Goal: Information Seeking & Learning: Get advice/opinions

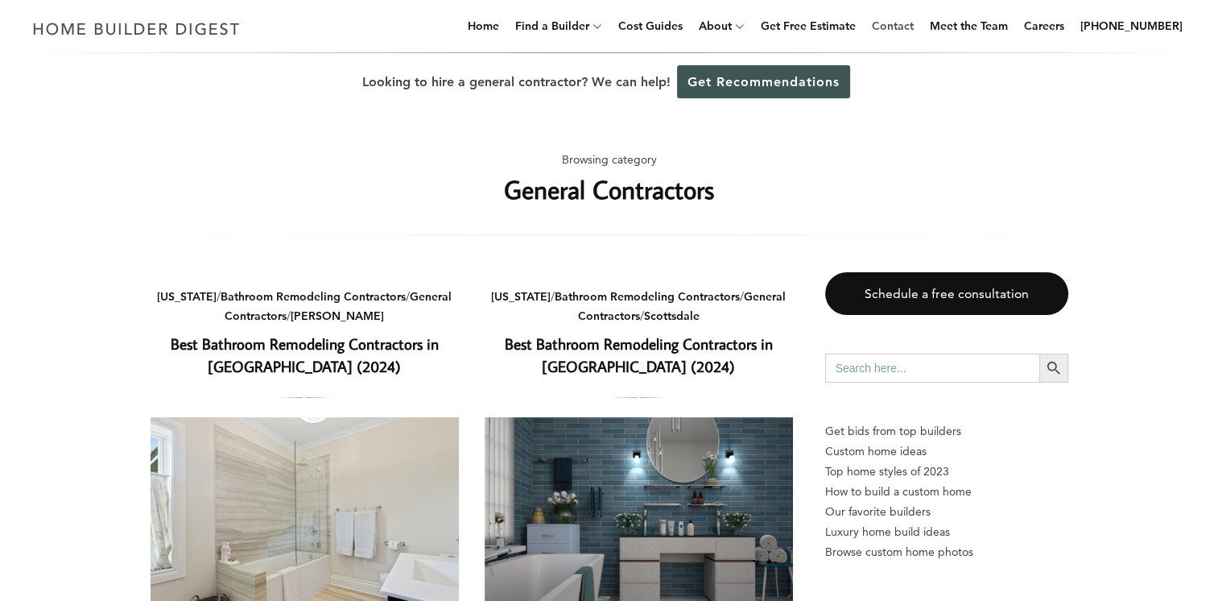
click at [918, 25] on link "Contact" at bounding box center [893, 26] width 55 height 52
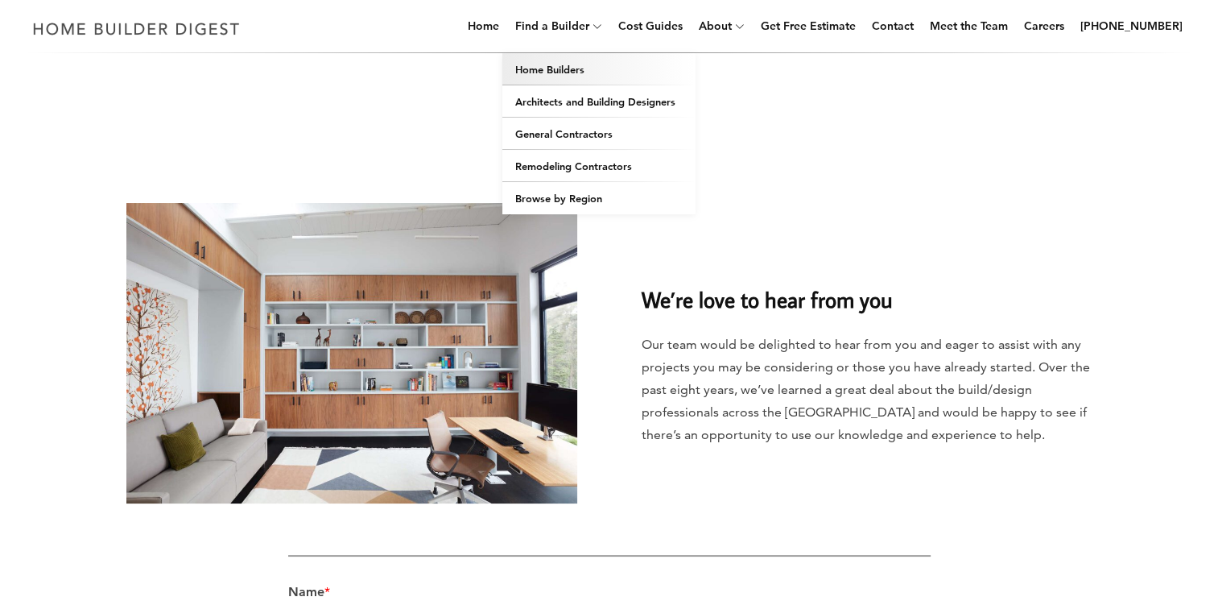
click at [566, 64] on link "Home Builders" at bounding box center [598, 69] width 193 height 32
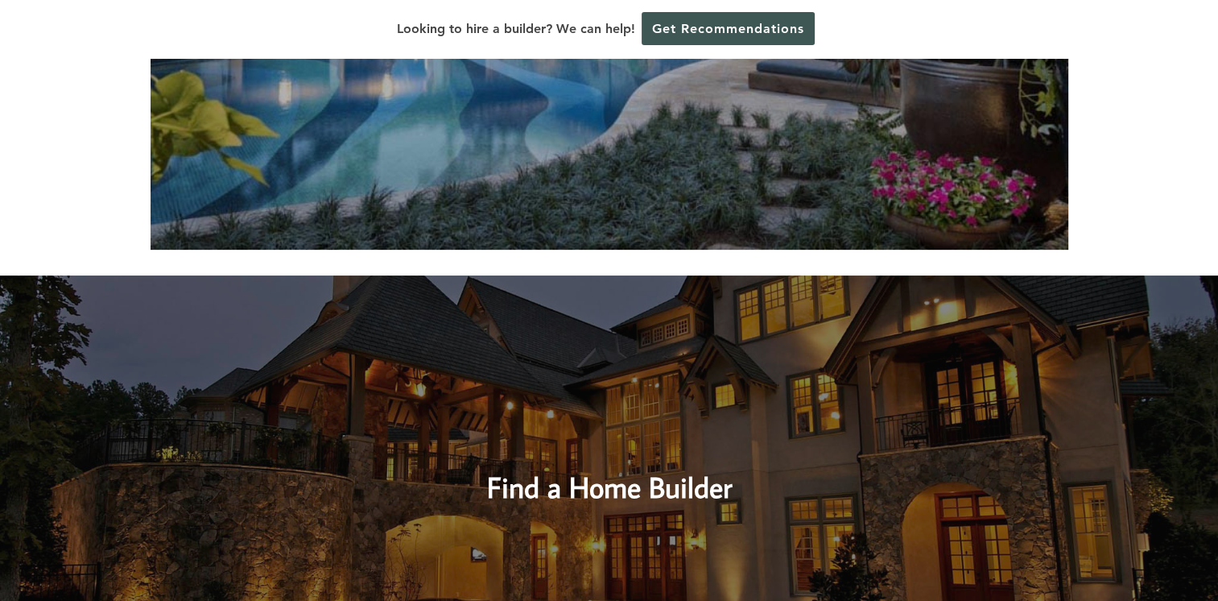
scroll to position [1051, 0]
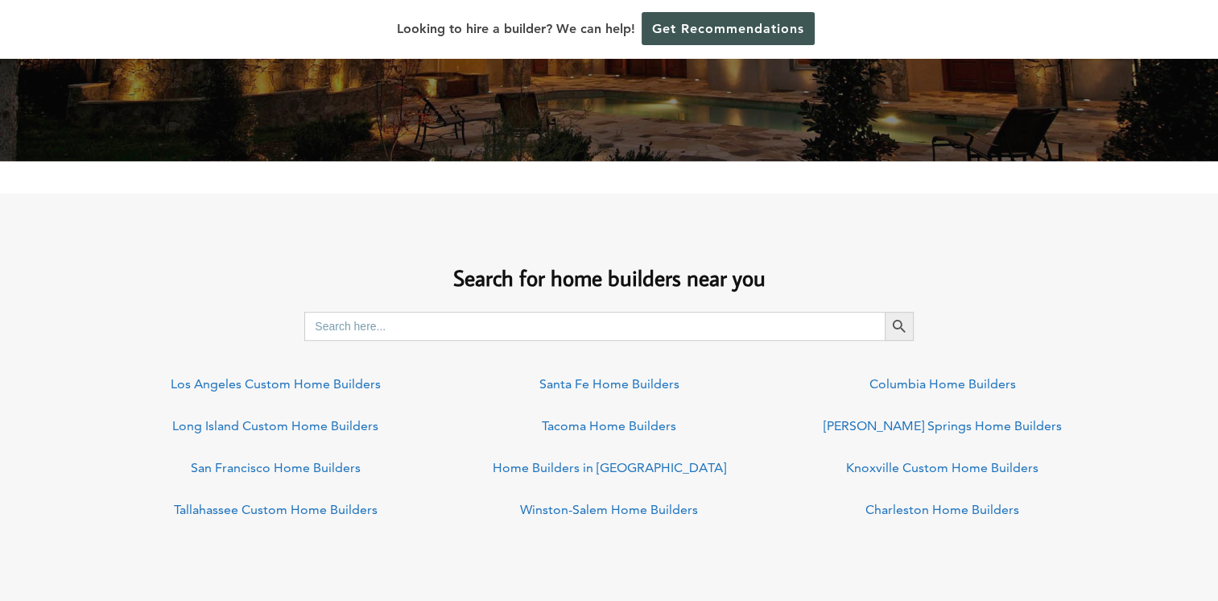
click at [808, 336] on input "Search for:" at bounding box center [594, 326] width 581 height 29
type input "30004"
click at [885, 312] on button "Search Button" at bounding box center [899, 326] width 29 height 29
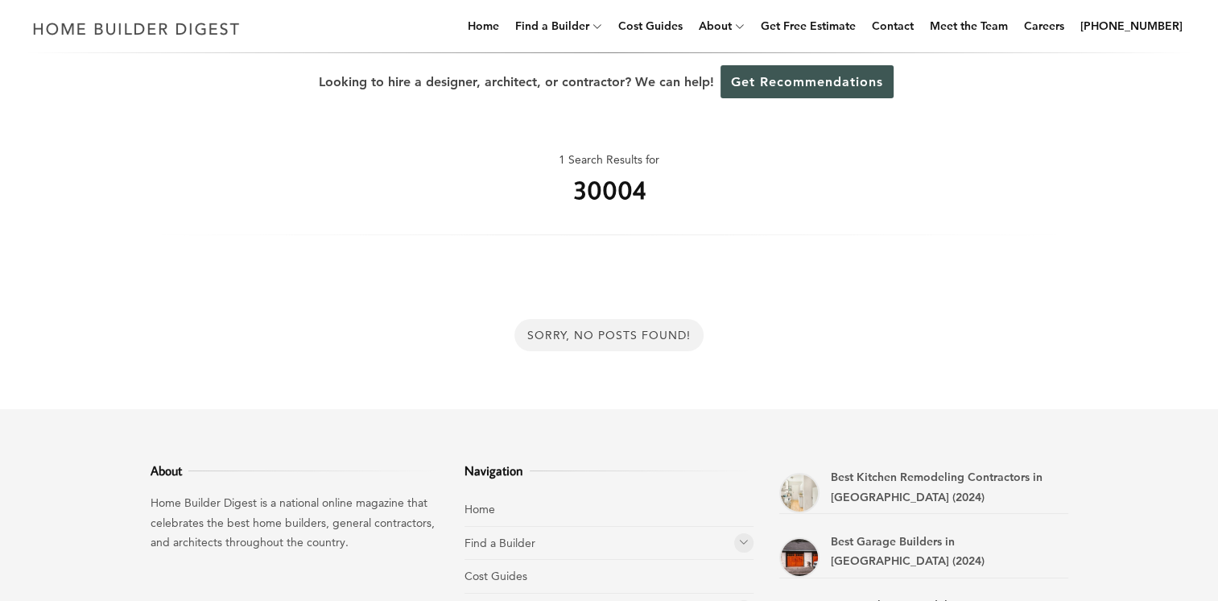
click at [635, 205] on h1 "30004" at bounding box center [609, 189] width 72 height 39
click at [519, 538] on link "Find a Builder" at bounding box center [500, 542] width 71 height 14
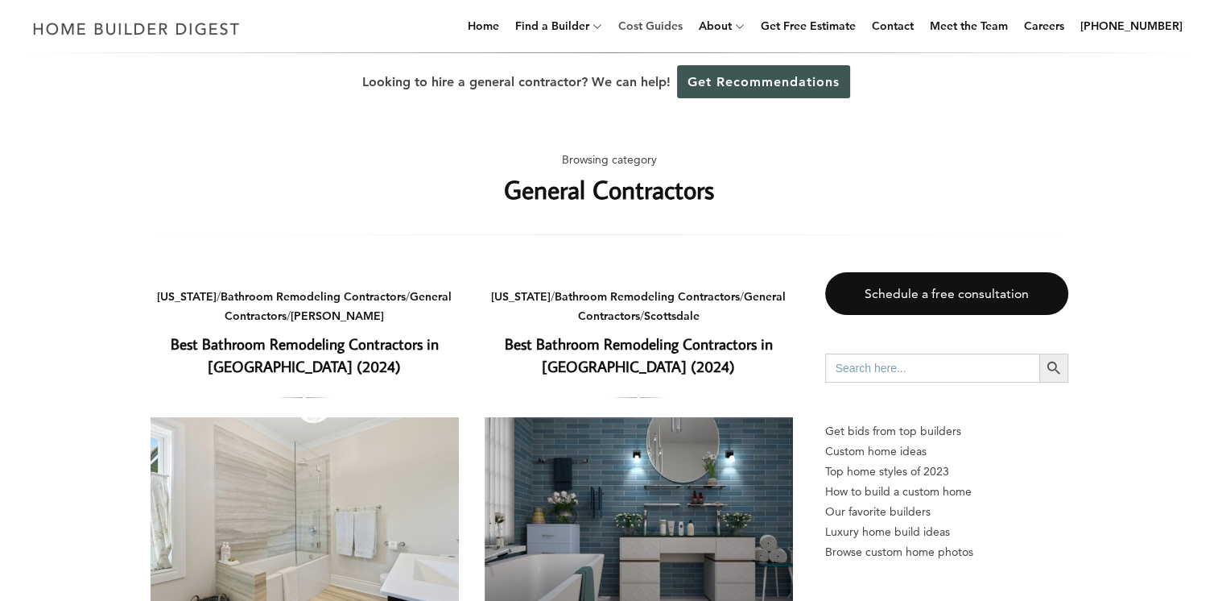
click at [680, 24] on link "Cost Guides" at bounding box center [650, 26] width 77 height 52
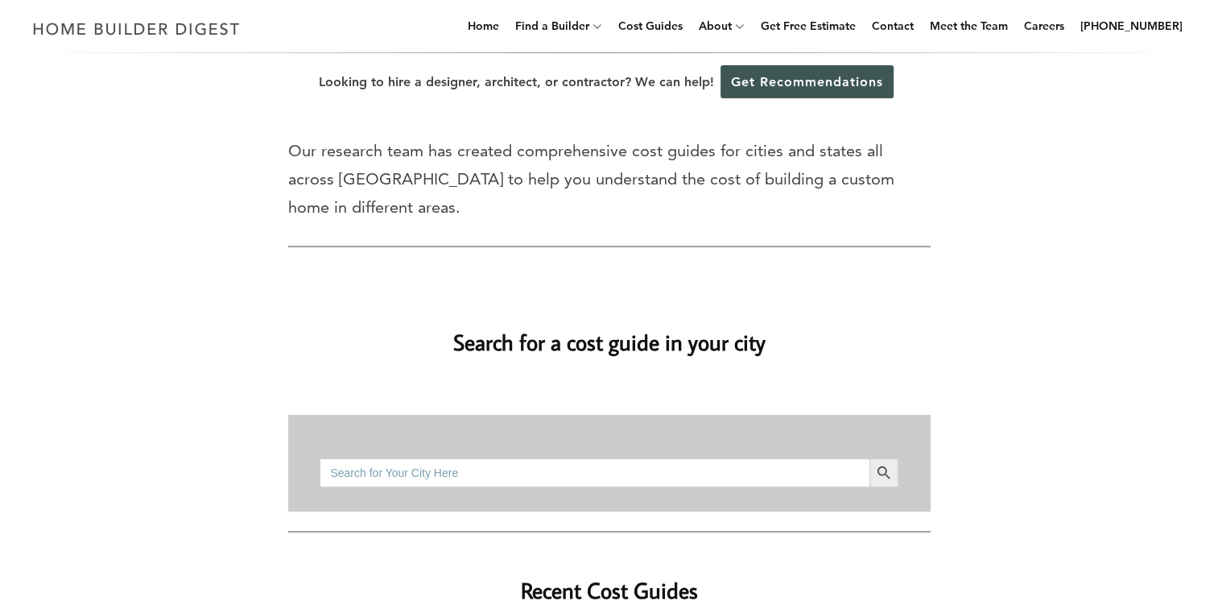
click at [462, 458] on input "Search for:" at bounding box center [594, 472] width 549 height 29
type input "[GEOGRAPHIC_DATA]"
drag, startPoint x: 689, startPoint y: 491, endPoint x: 793, endPoint y: 421, distance: 125.3
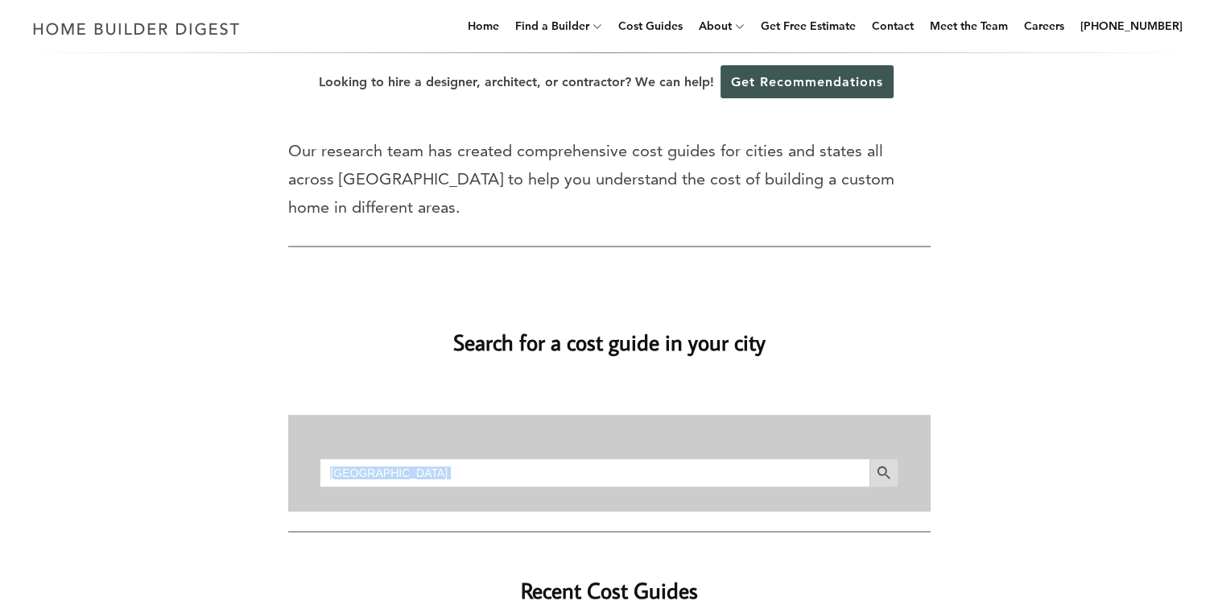
click at [876, 464] on icon "Search" at bounding box center [884, 473] width 18 height 18
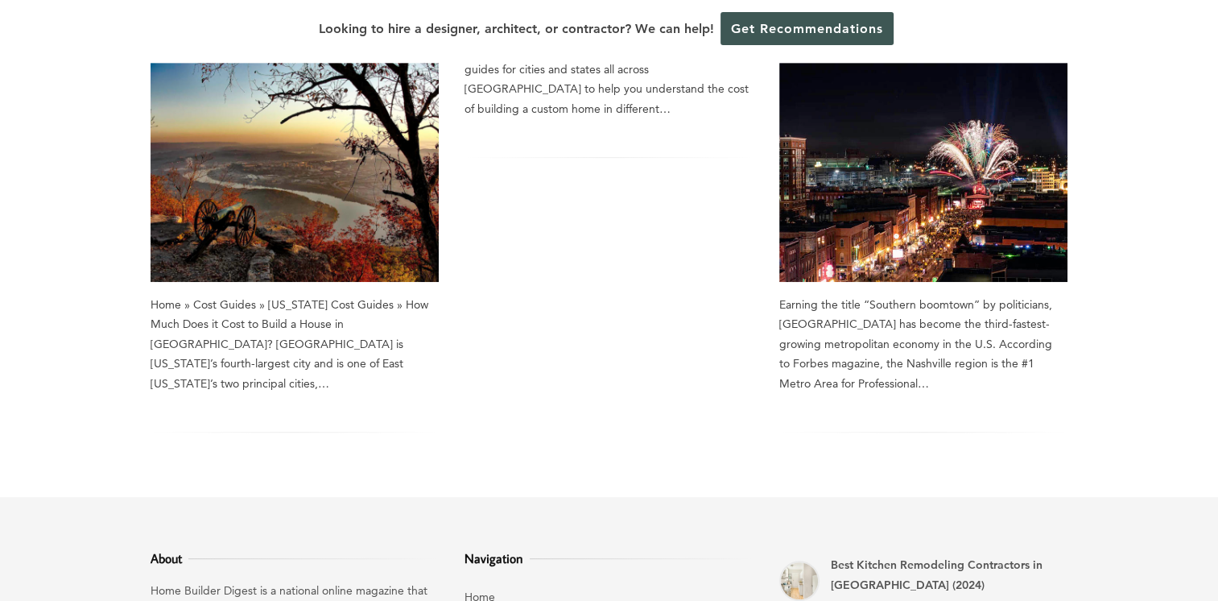
scroll to position [818, 0]
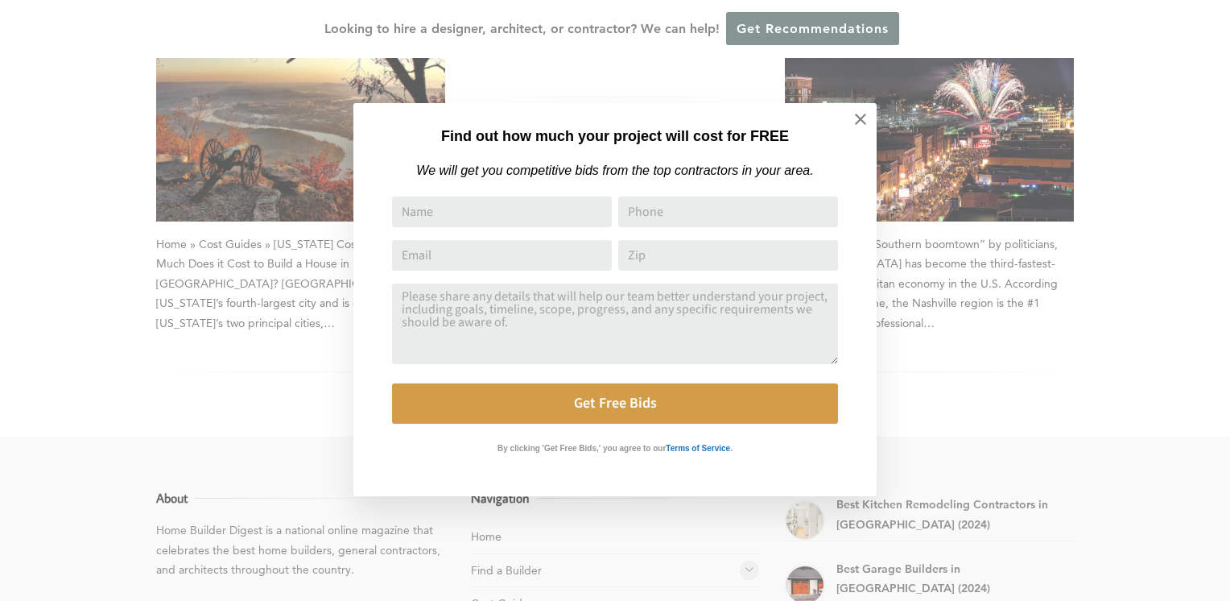
drag, startPoint x: 1223, startPoint y: 116, endPoint x: 1208, endPoint y: 299, distance: 183.4
click at [1208, 299] on html "Cookies at Home Builder Digest To provide the best experience on this website, …" at bounding box center [615, 69] width 1230 height 1775
click at [857, 123] on icon at bounding box center [860, 119] width 11 height 11
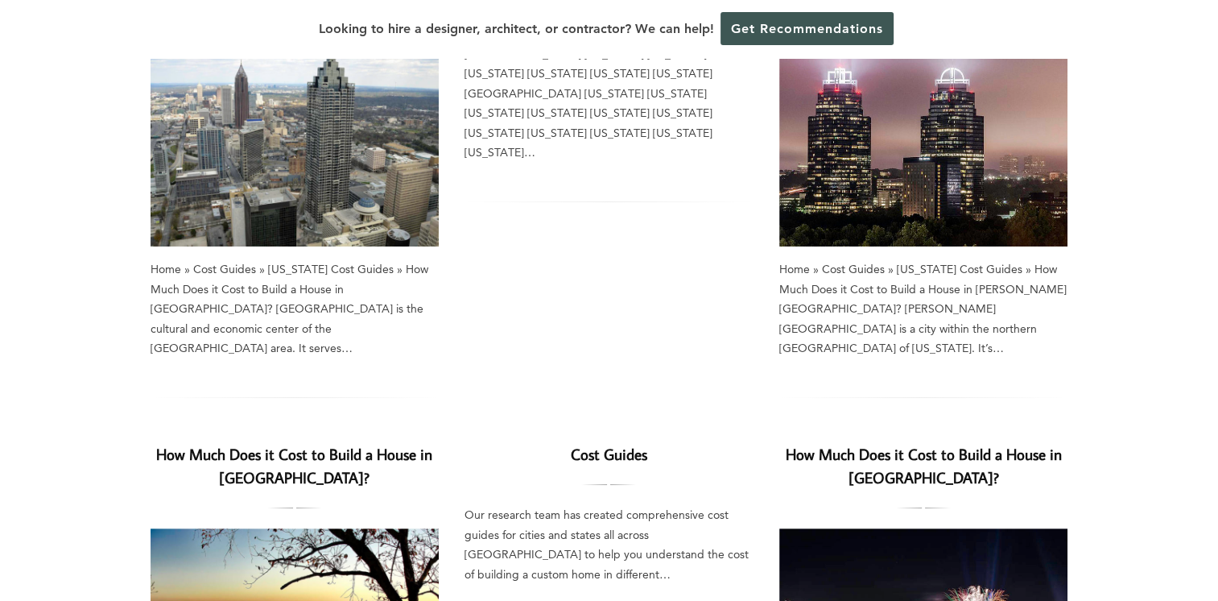
scroll to position [0, 0]
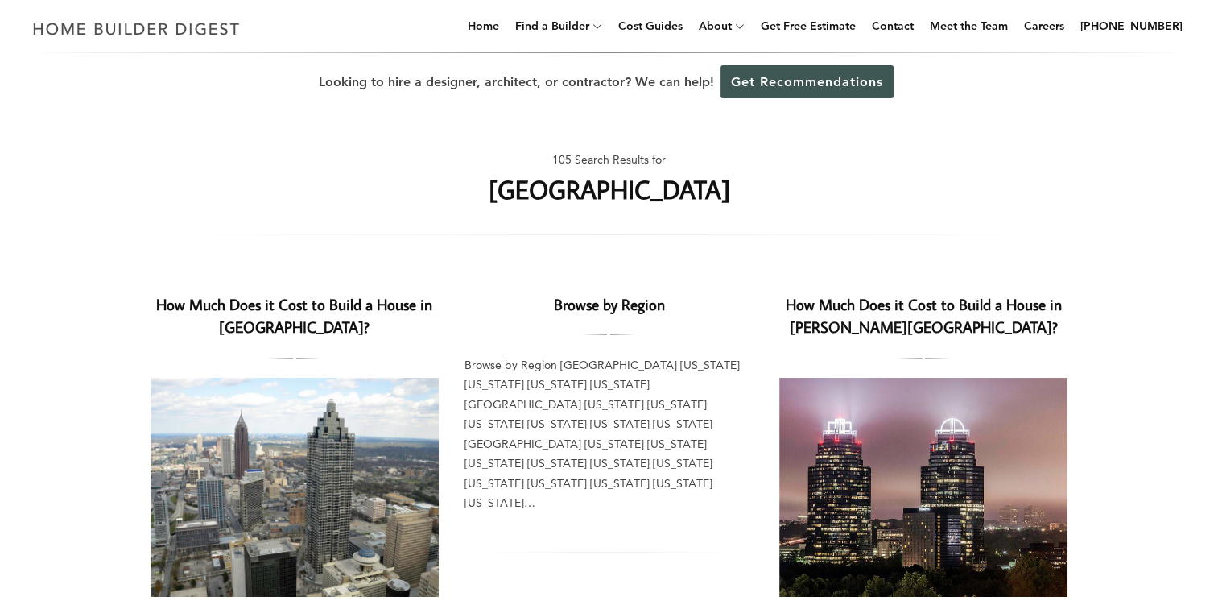
click at [872, 490] on img at bounding box center [923, 487] width 289 height 219
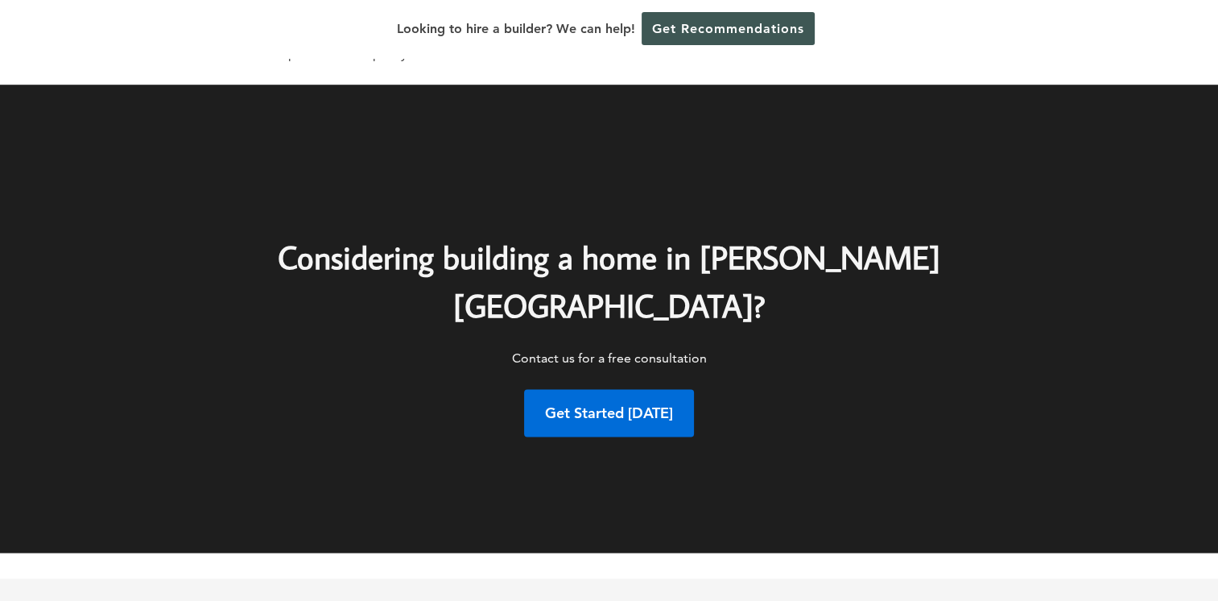
scroll to position [8315, 0]
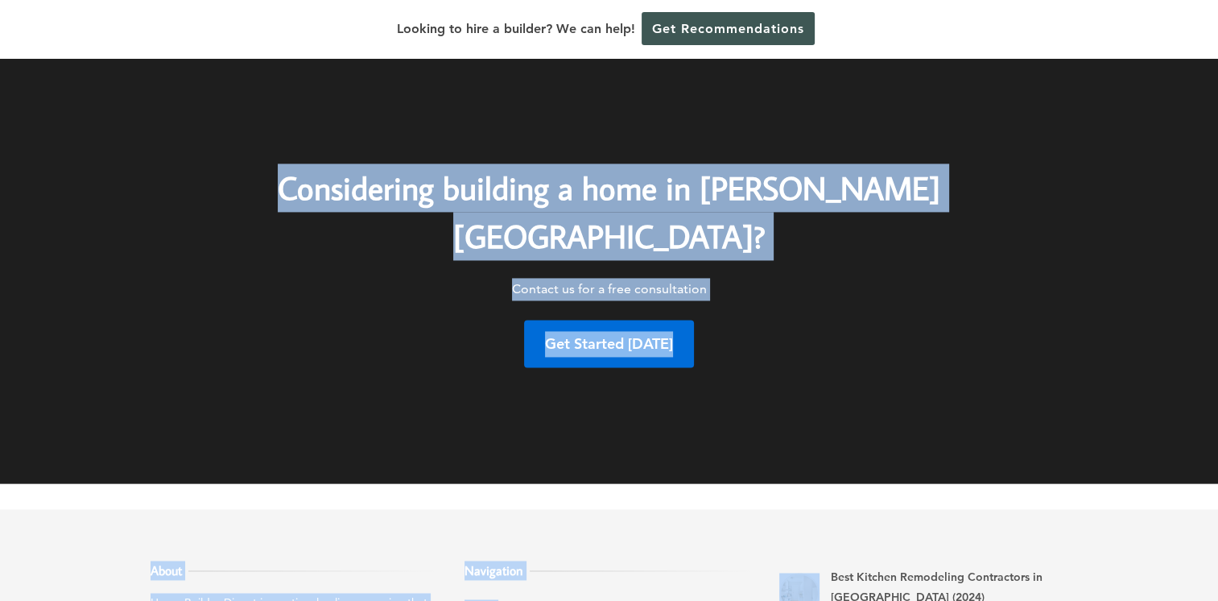
drag, startPoint x: 823, startPoint y: 152, endPoint x: 1047, endPoint y: 52, distance: 245.4
click at [769, 36] on link "Get Recommendations" at bounding box center [728, 28] width 173 height 33
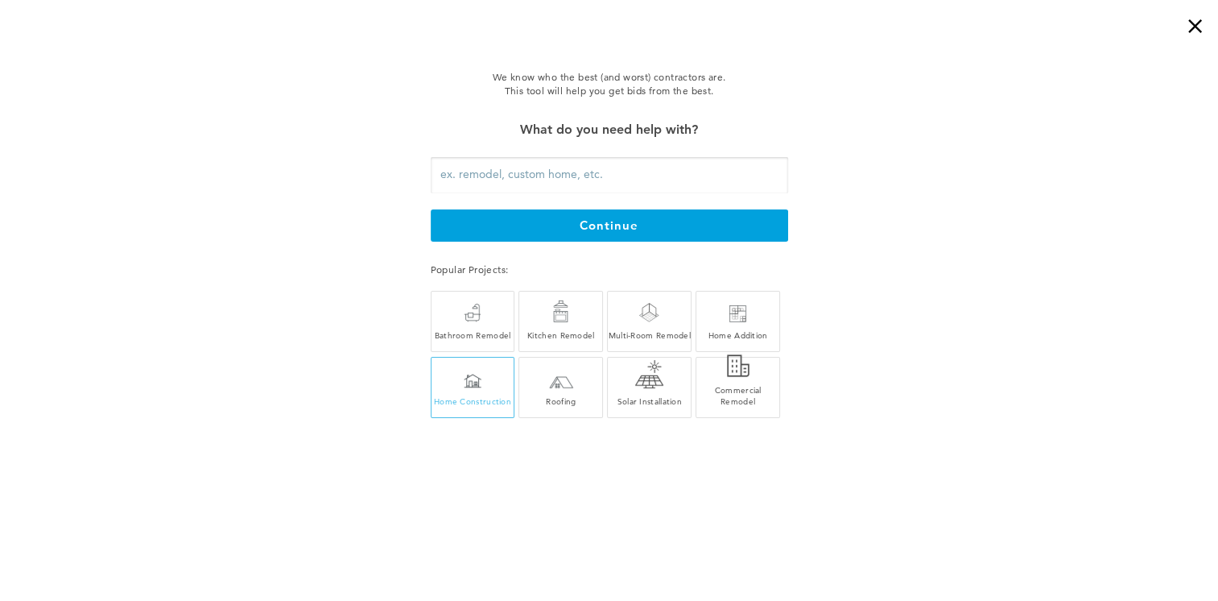
click at [466, 408] on div "Home Construction" at bounding box center [473, 387] width 85 height 61
type input "Home Construction"
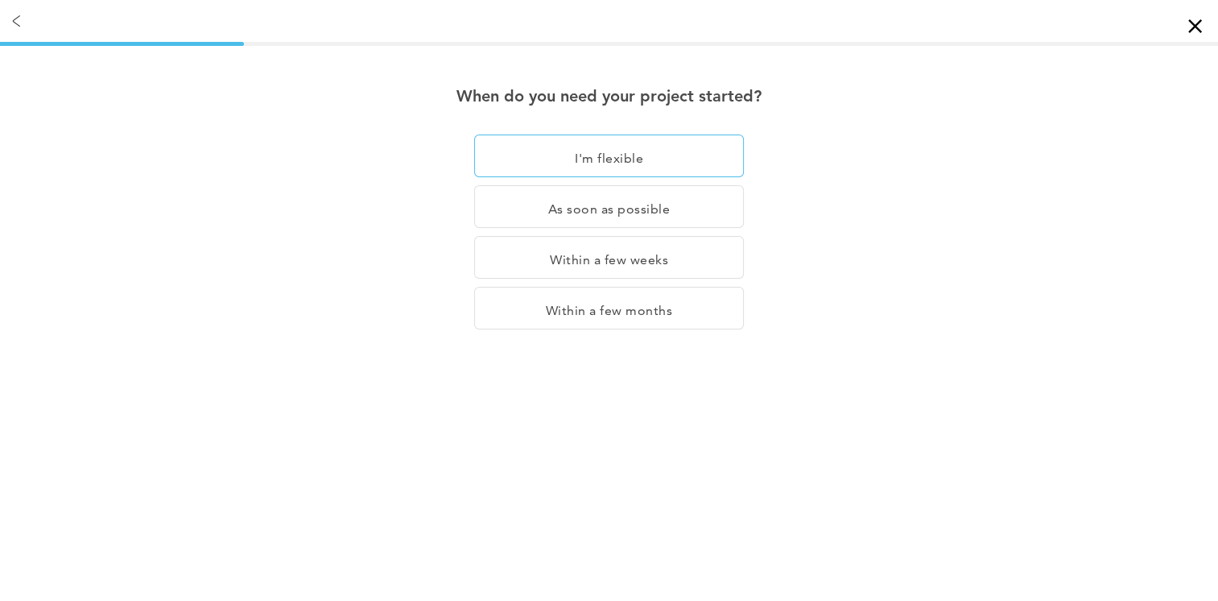
click at [570, 155] on div "I'm flexible" at bounding box center [609, 155] width 270 height 43
